Goal: Task Accomplishment & Management: Manage account settings

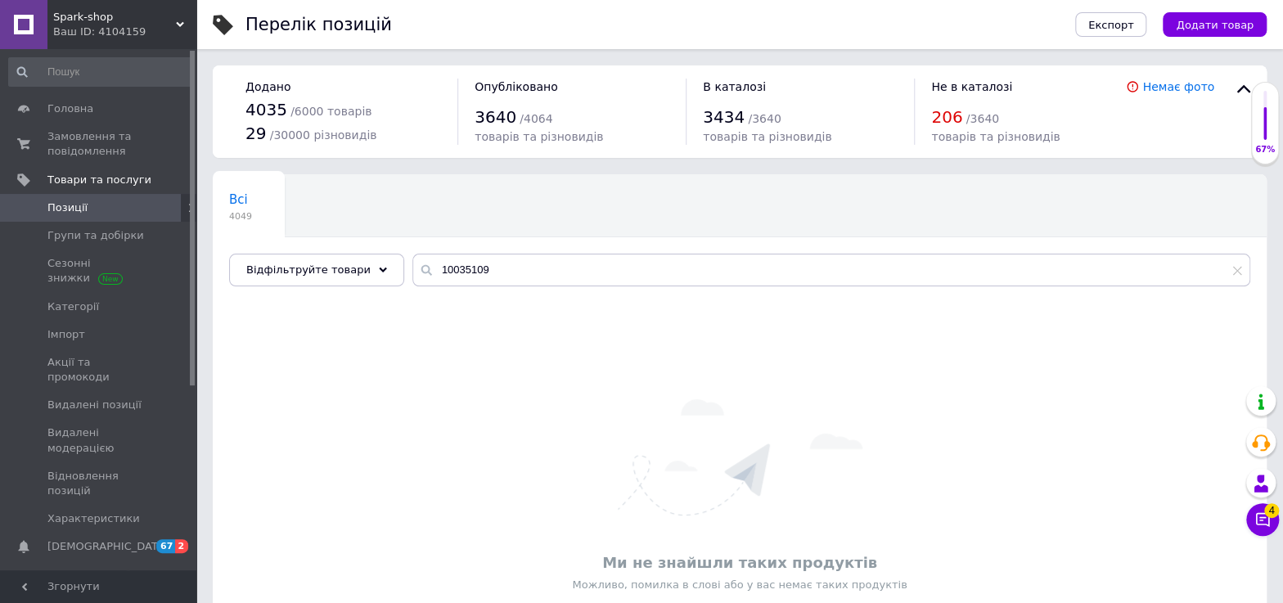
click at [87, 212] on span "Позиції" at bounding box center [99, 207] width 104 height 15
click at [118, 184] on span "Товари та послуги" at bounding box center [99, 180] width 104 height 15
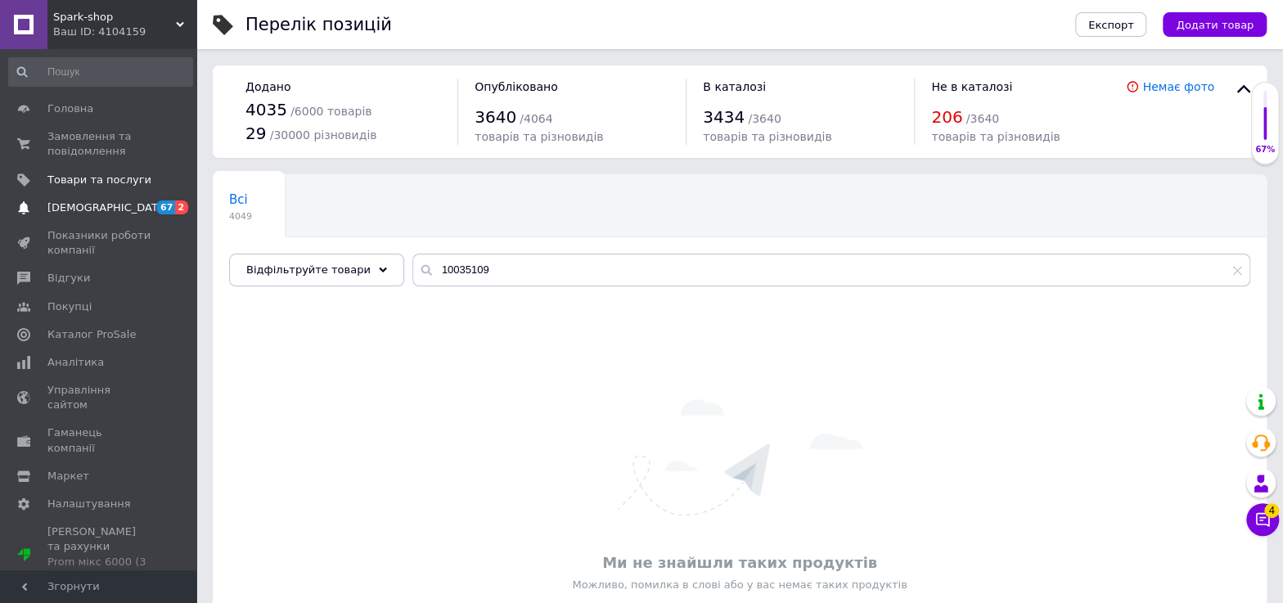
click at [107, 207] on span "[DEMOGRAPHIC_DATA]" at bounding box center [99, 207] width 104 height 15
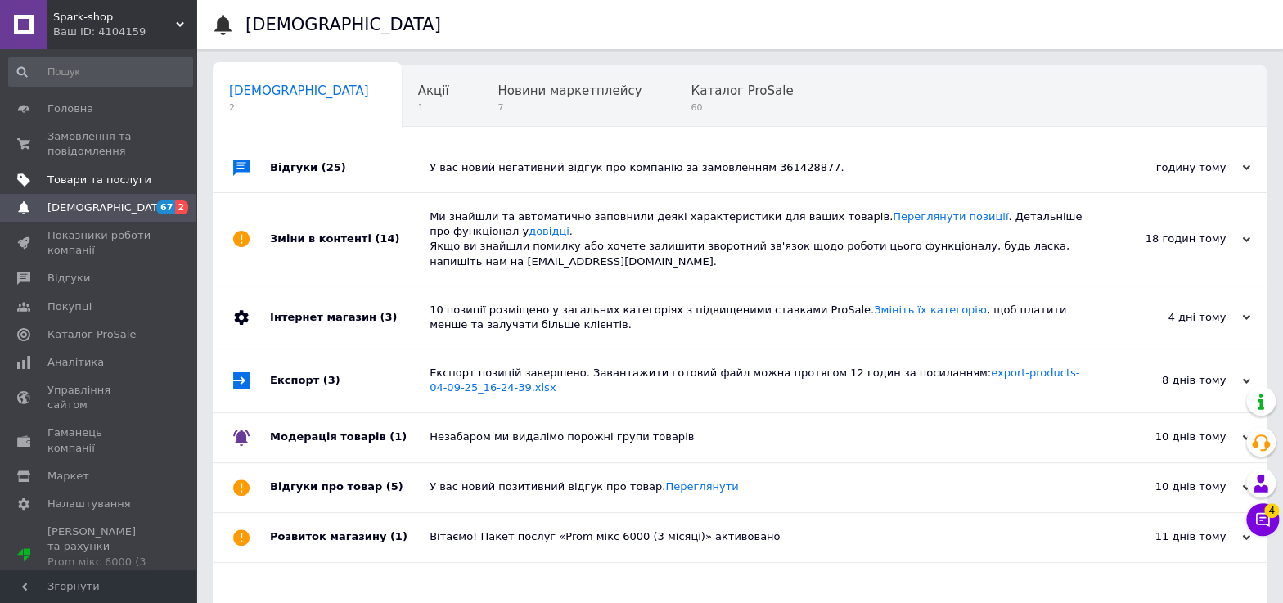
click at [120, 183] on span "Товари та послуги" at bounding box center [99, 180] width 104 height 15
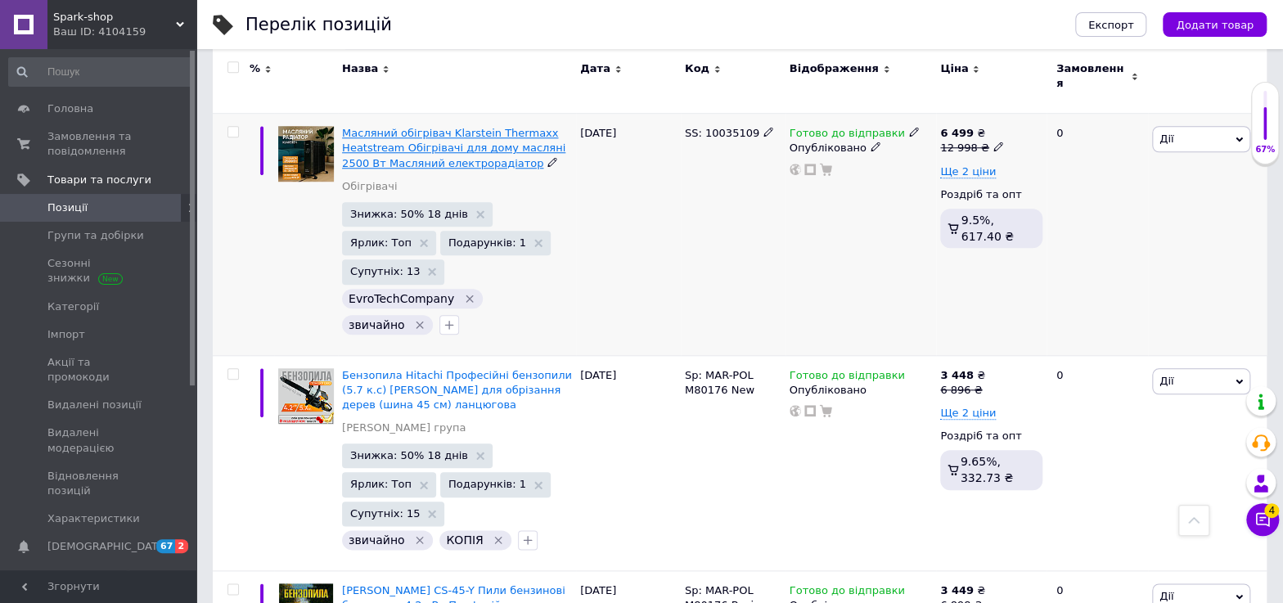
scroll to position [743, 0]
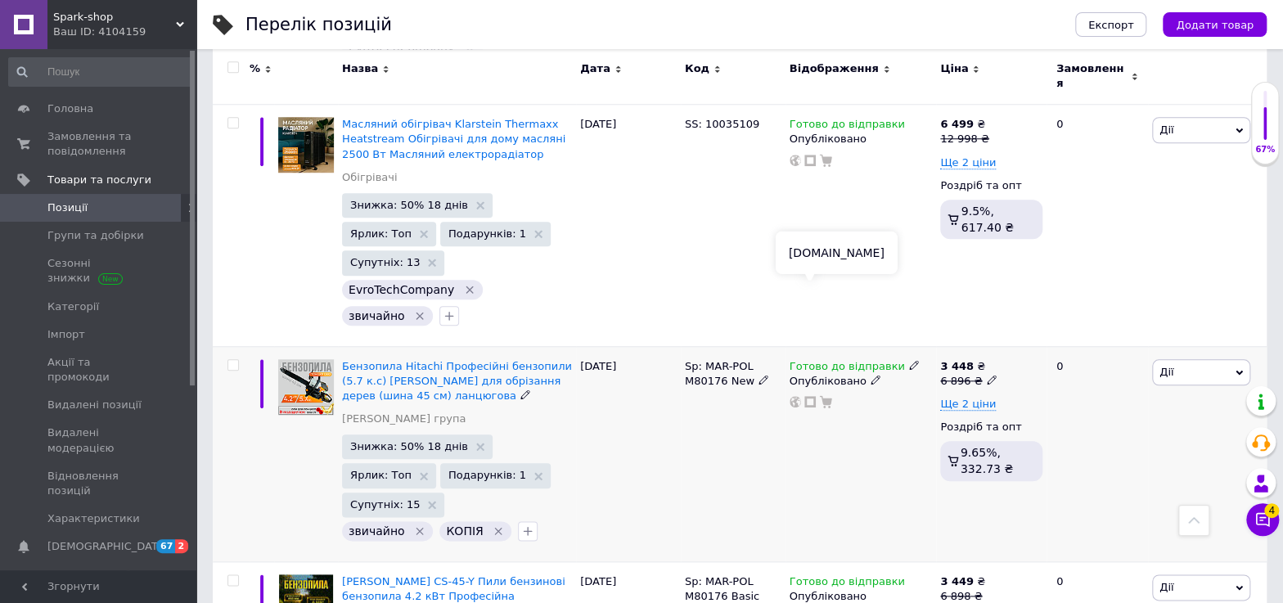
click at [809, 396] on icon at bounding box center [809, 401] width 11 height 11
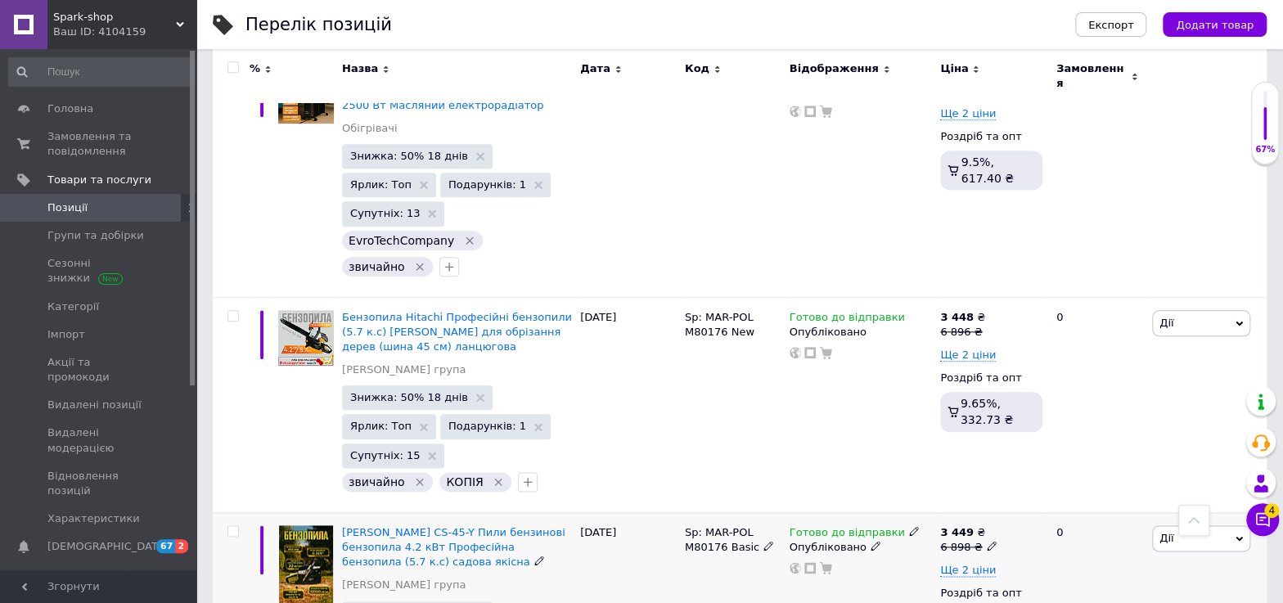
scroll to position [818, 0]
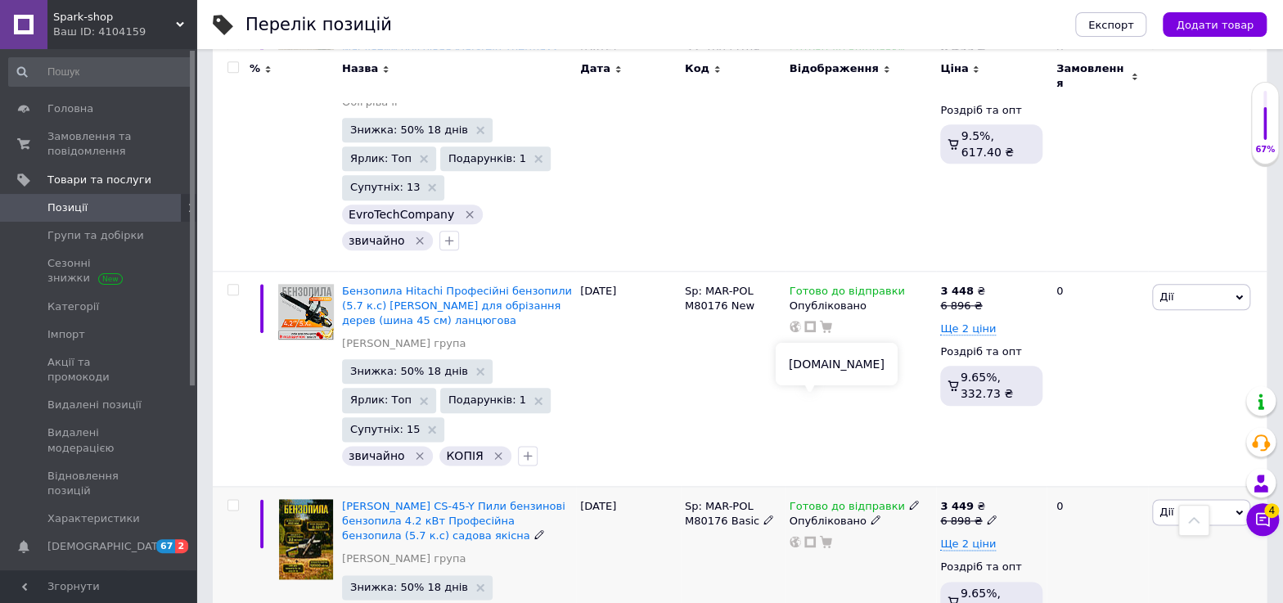
click at [811, 536] on icon at bounding box center [809, 541] width 11 height 11
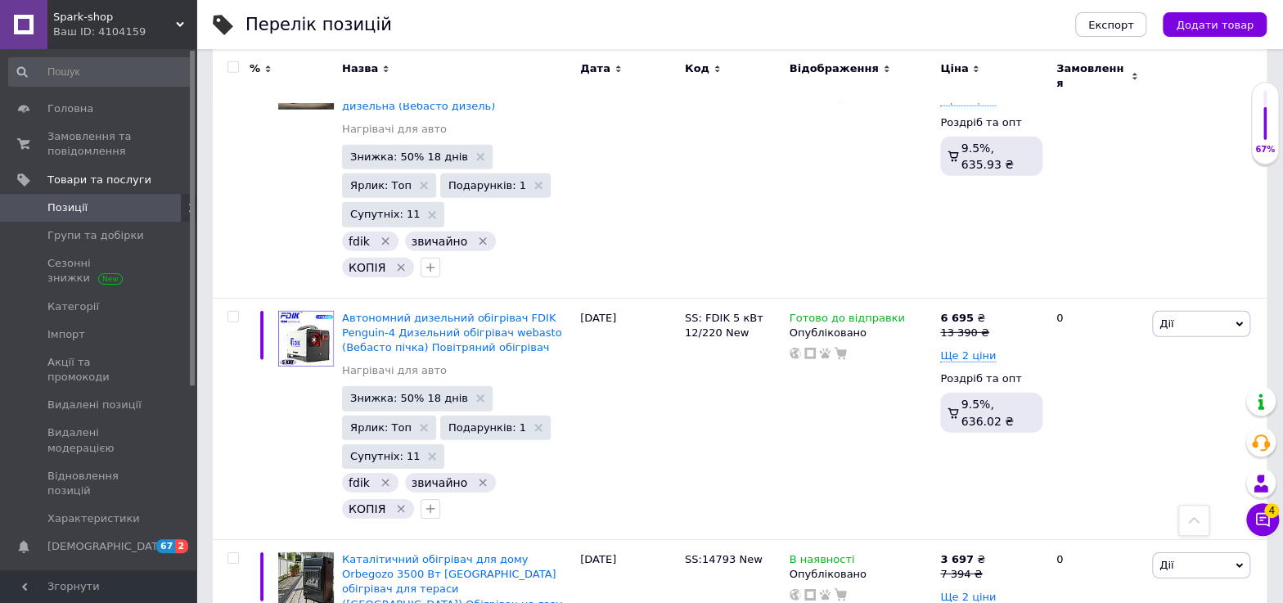
scroll to position [2677, 0]
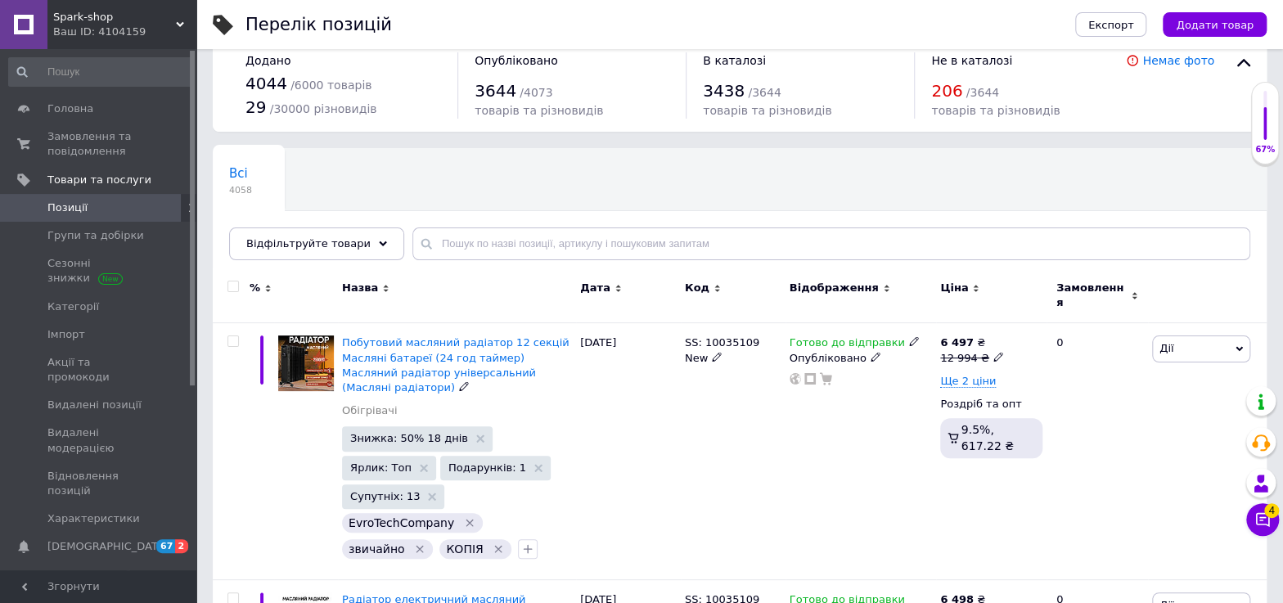
scroll to position [0, 0]
